Goal: Task Accomplishment & Management: Use online tool/utility

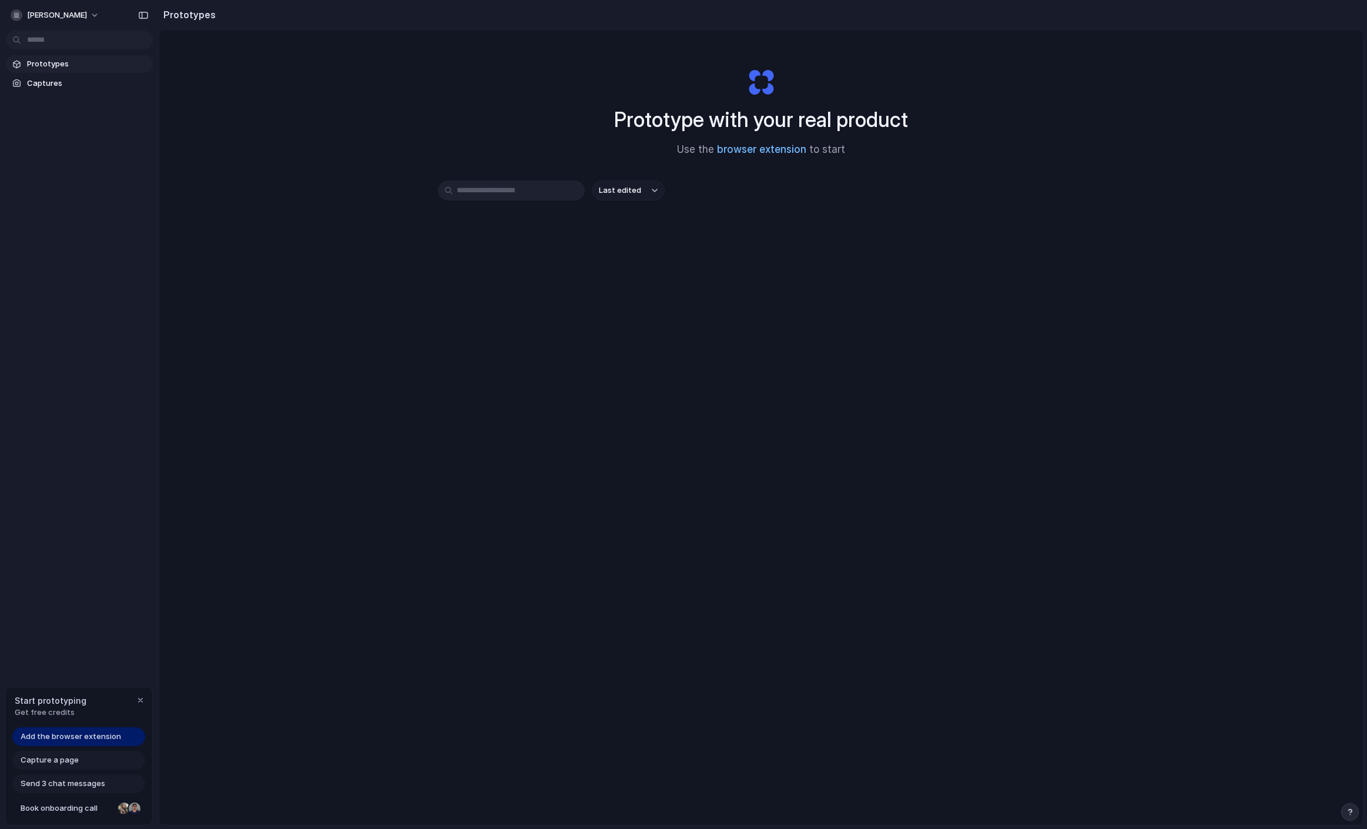
click at [774, 153] on link "browser extension" at bounding box center [761, 149] width 89 height 12
click at [741, 153] on link "browser extension" at bounding box center [761, 149] width 89 height 12
click at [91, 761] on div "Capture a page" at bounding box center [78, 760] width 133 height 19
click at [72, 786] on span "Send 3 chat messages" at bounding box center [63, 784] width 85 height 12
click at [89, 741] on span "Add the browser extension" at bounding box center [71, 737] width 101 height 12
